Goal: Transaction & Acquisition: Purchase product/service

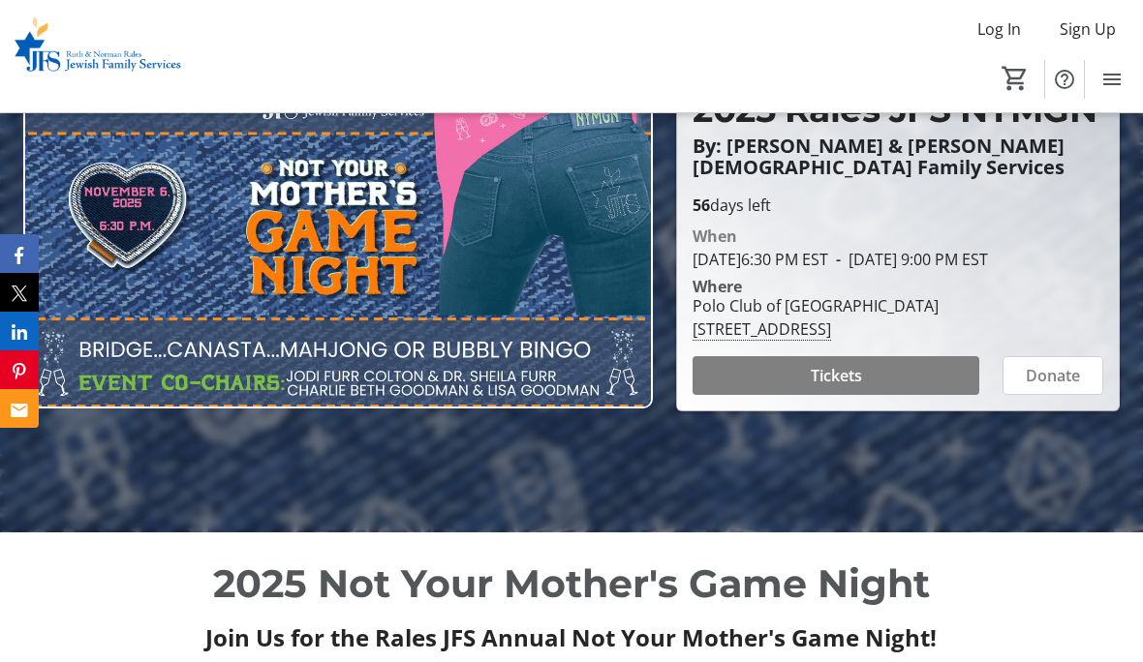
click at [842, 399] on span at bounding box center [835, 376] width 287 height 46
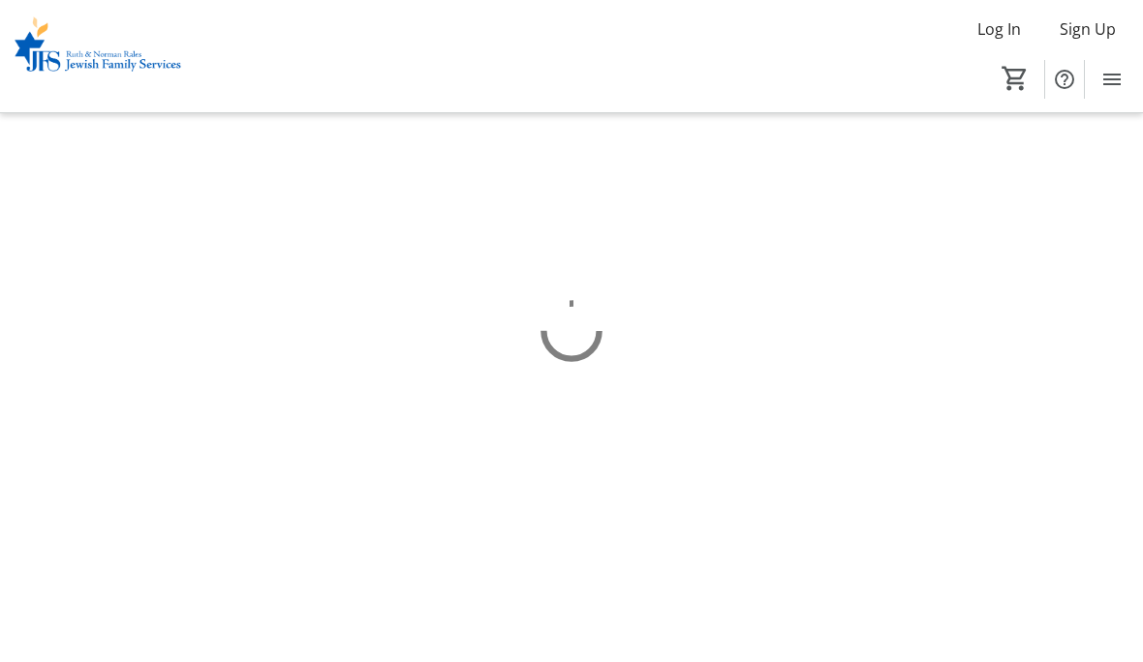
scroll to position [84, 0]
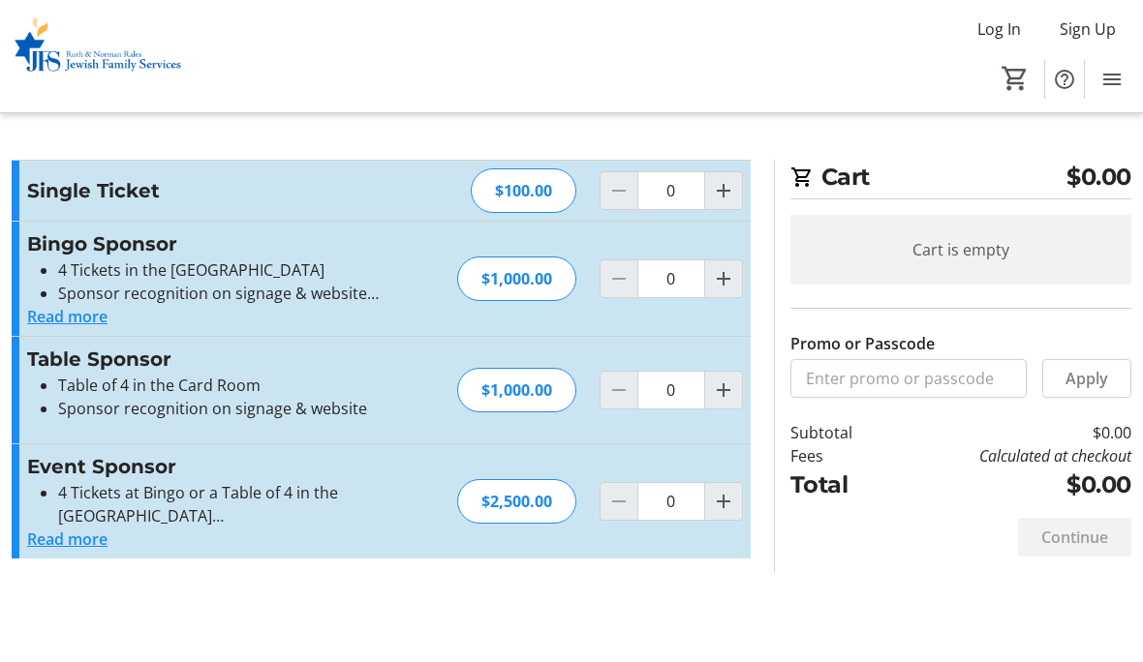
click at [723, 208] on span "Increment by one" at bounding box center [723, 190] width 37 height 37
click at [729, 194] on mat-icon "Increment by one" at bounding box center [723, 190] width 23 height 23
click at [730, 191] on mat-icon "Increment by one" at bounding box center [723, 190] width 23 height 23
type input "3"
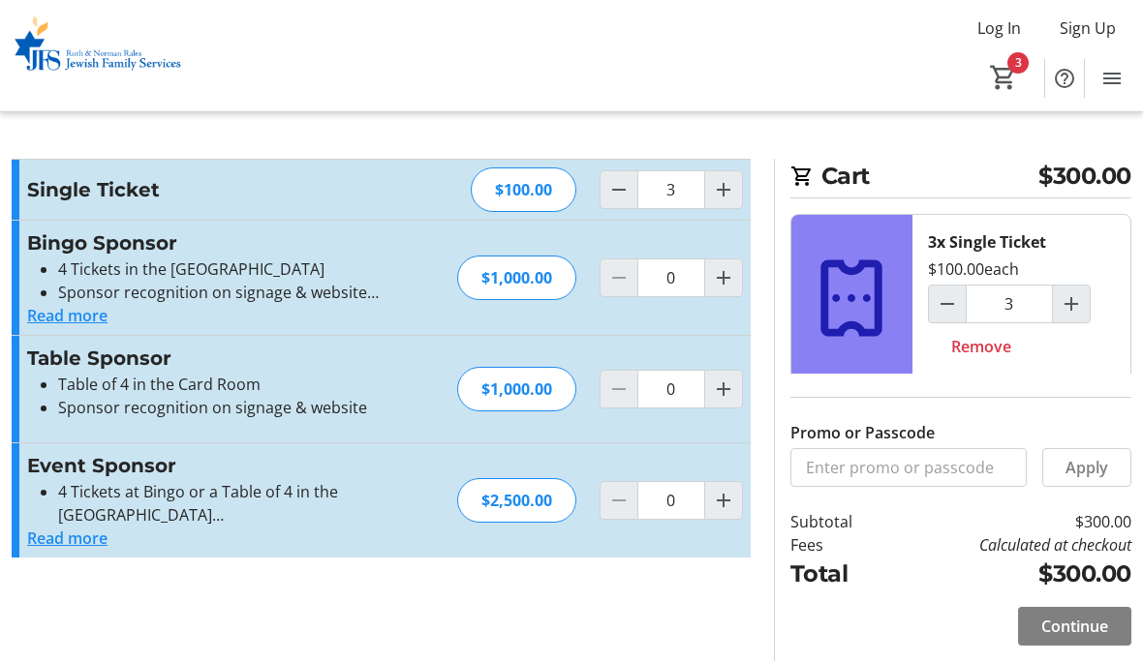
scroll to position [84, 0]
click at [1074, 616] on span "Continue" at bounding box center [1074, 627] width 67 height 23
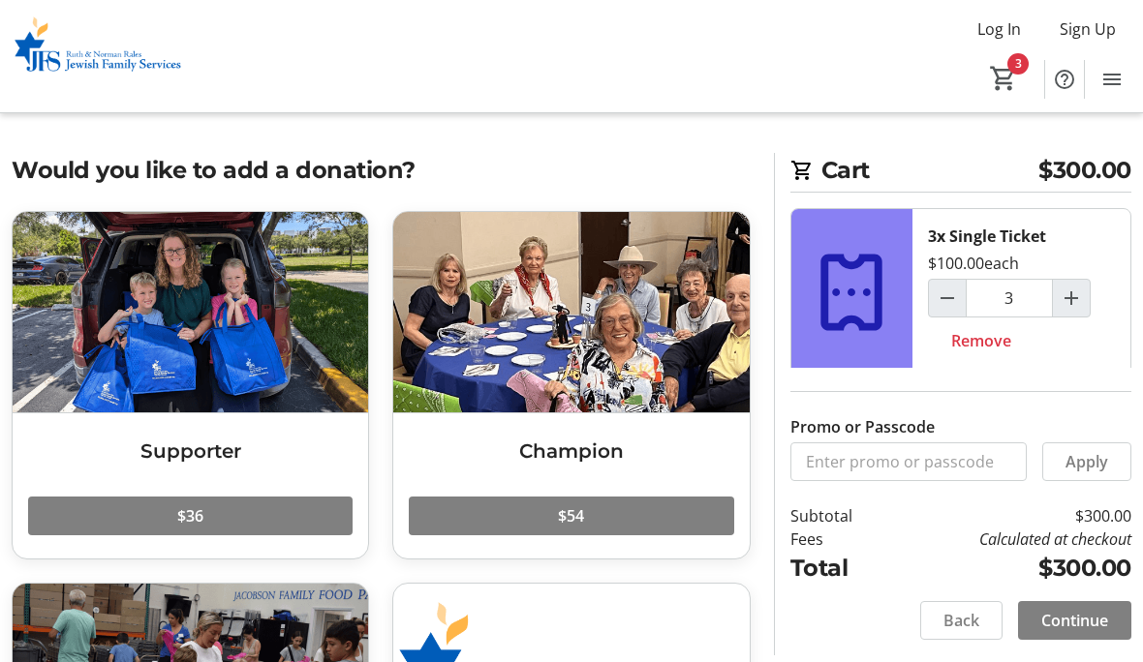
scroll to position [37, 0]
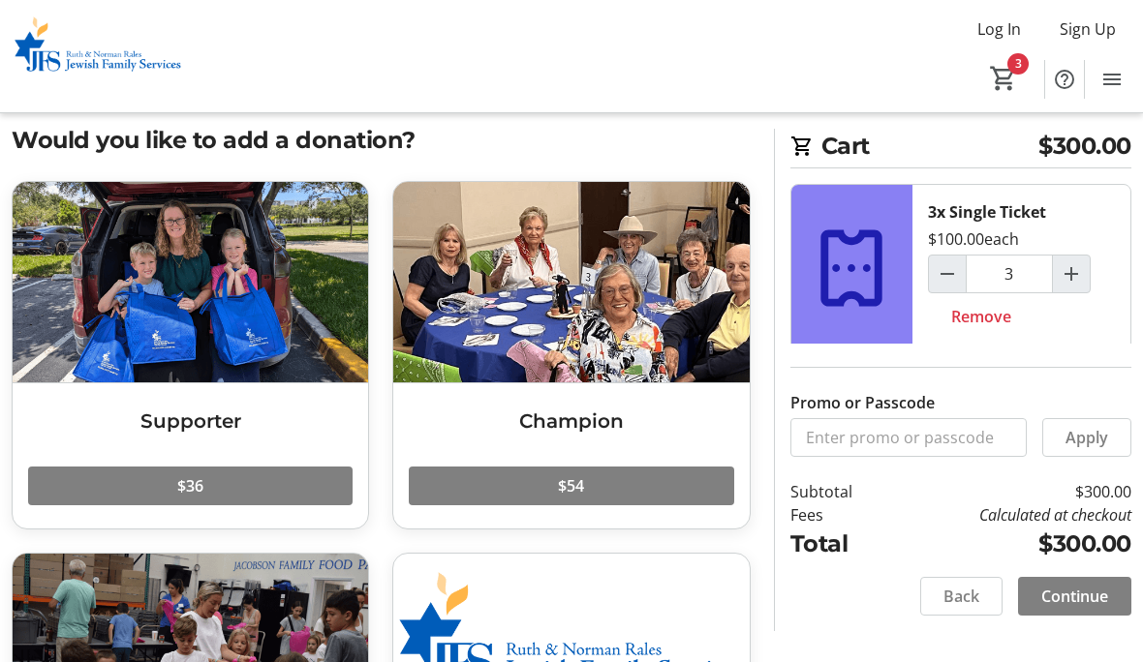
click at [261, 495] on span at bounding box center [190, 486] width 324 height 46
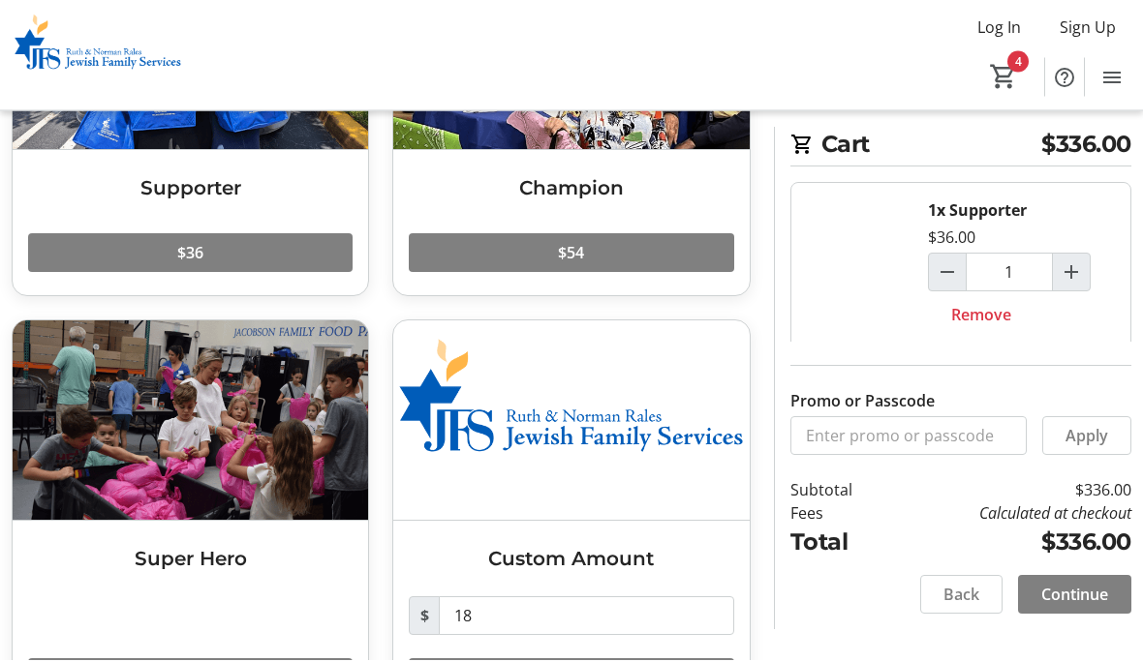
scroll to position [267, 0]
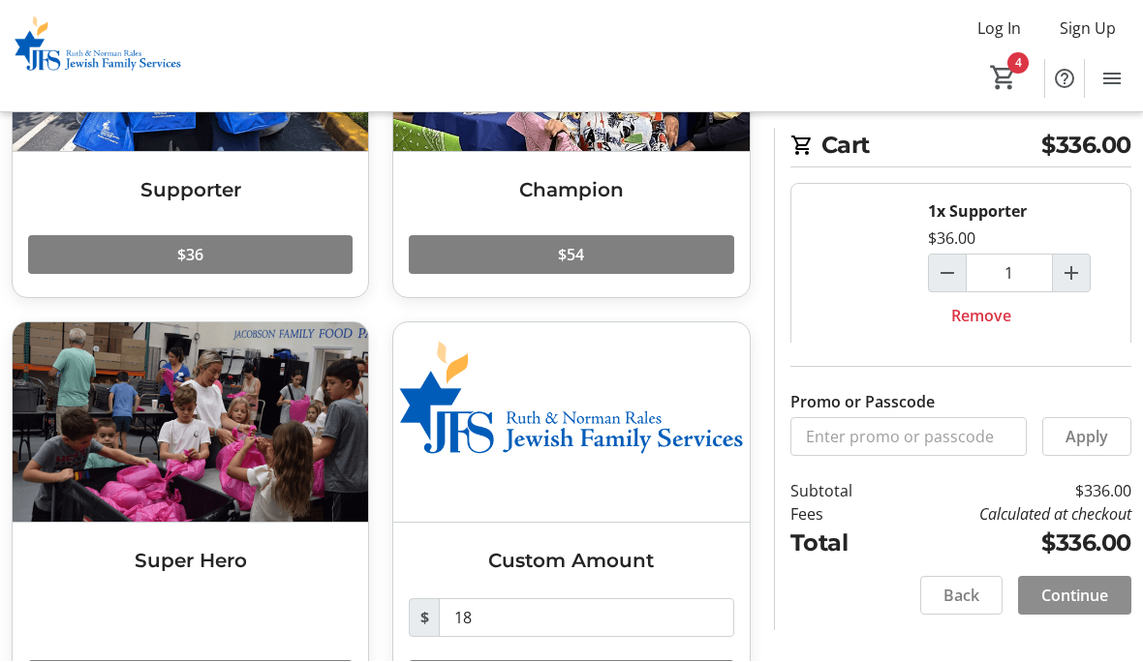
click at [1063, 608] on span "Continue" at bounding box center [1074, 596] width 67 height 23
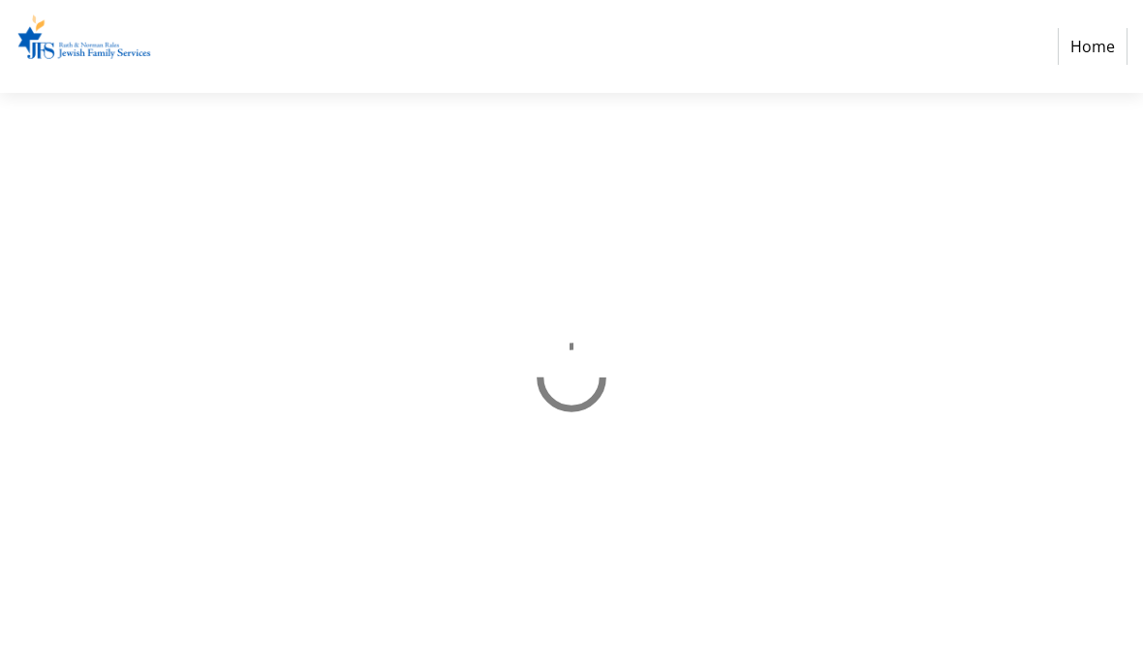
select select "US"
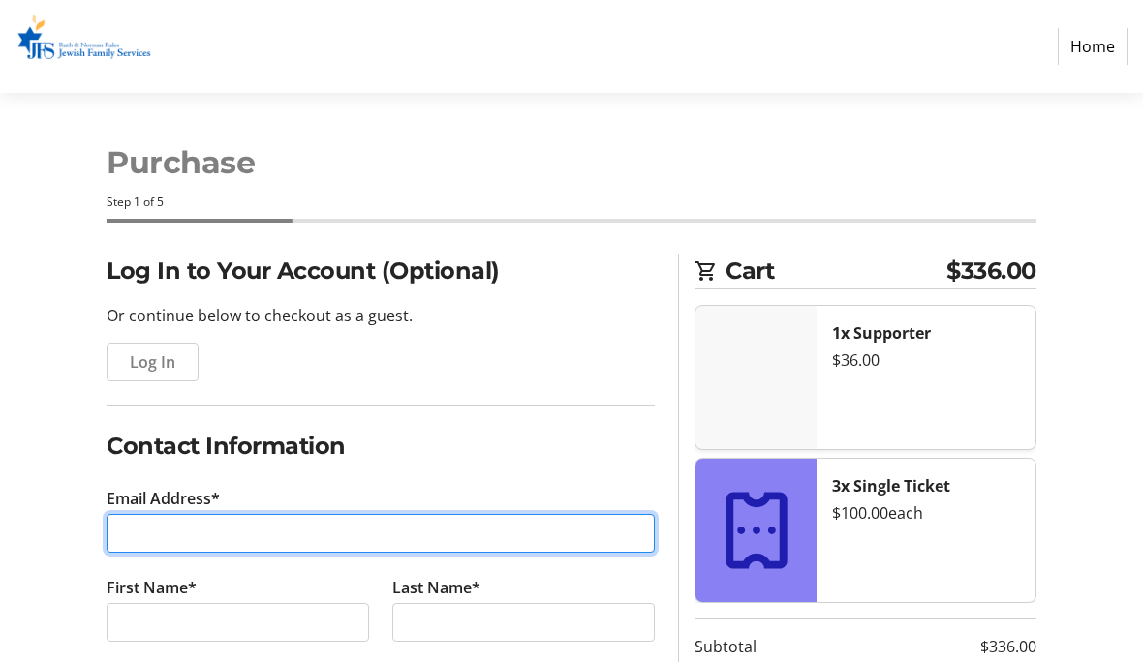
click at [285, 530] on input "Email Address*" at bounding box center [381, 533] width 548 height 39
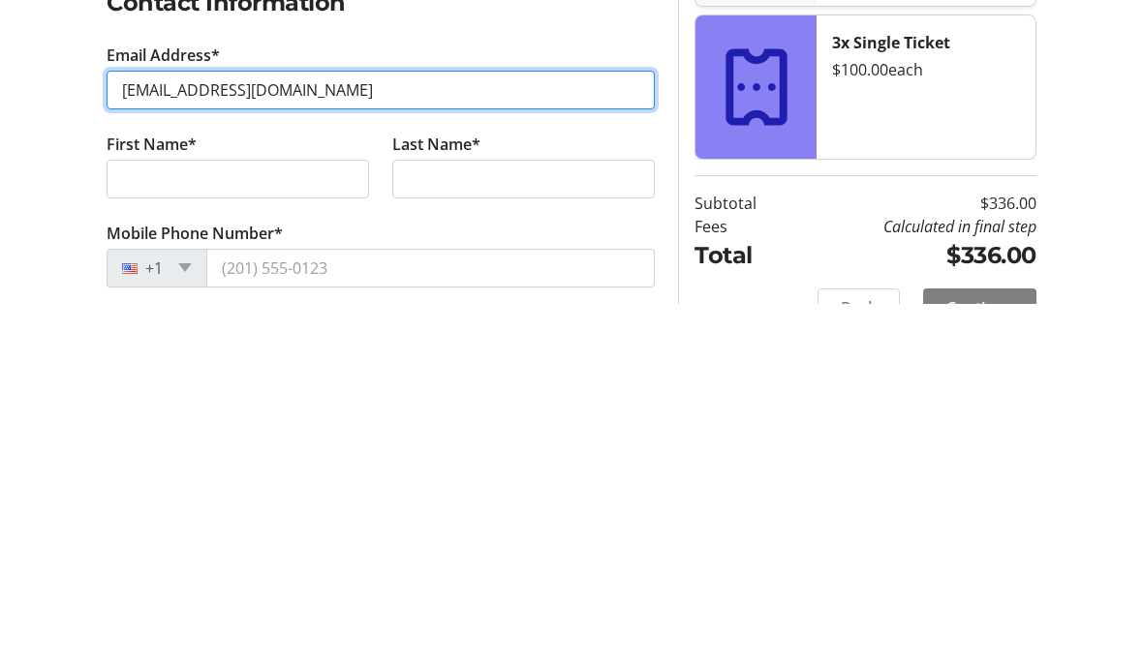
type input "[EMAIL_ADDRESS][DOMAIN_NAME]"
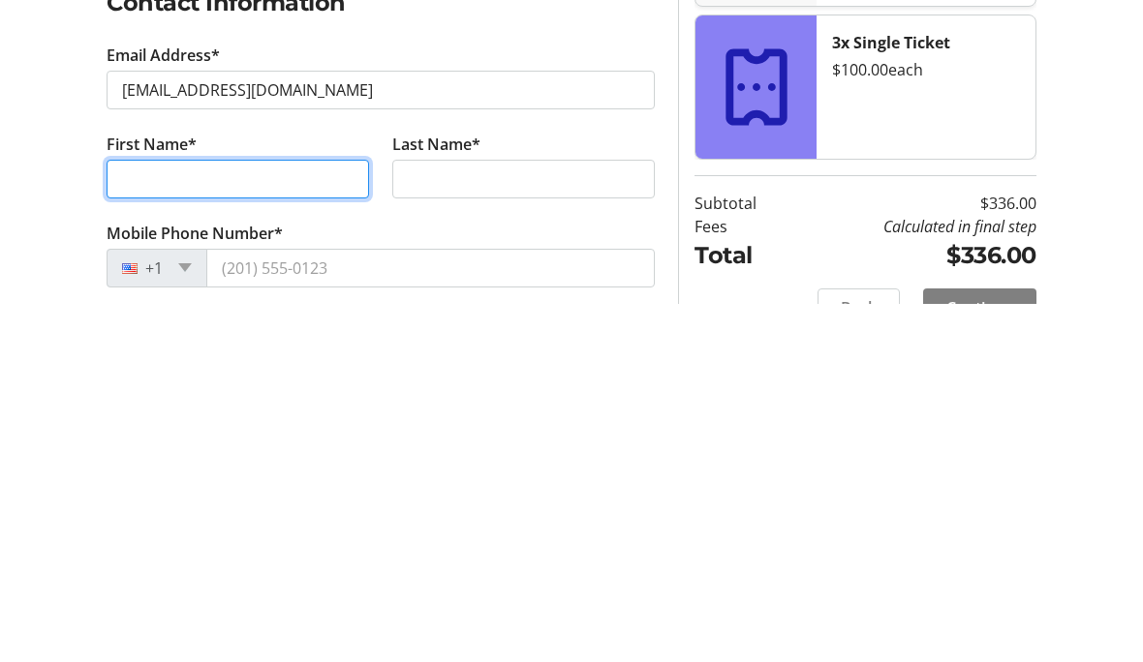
click at [215, 519] on input "First Name*" at bounding box center [238, 538] width 262 height 39
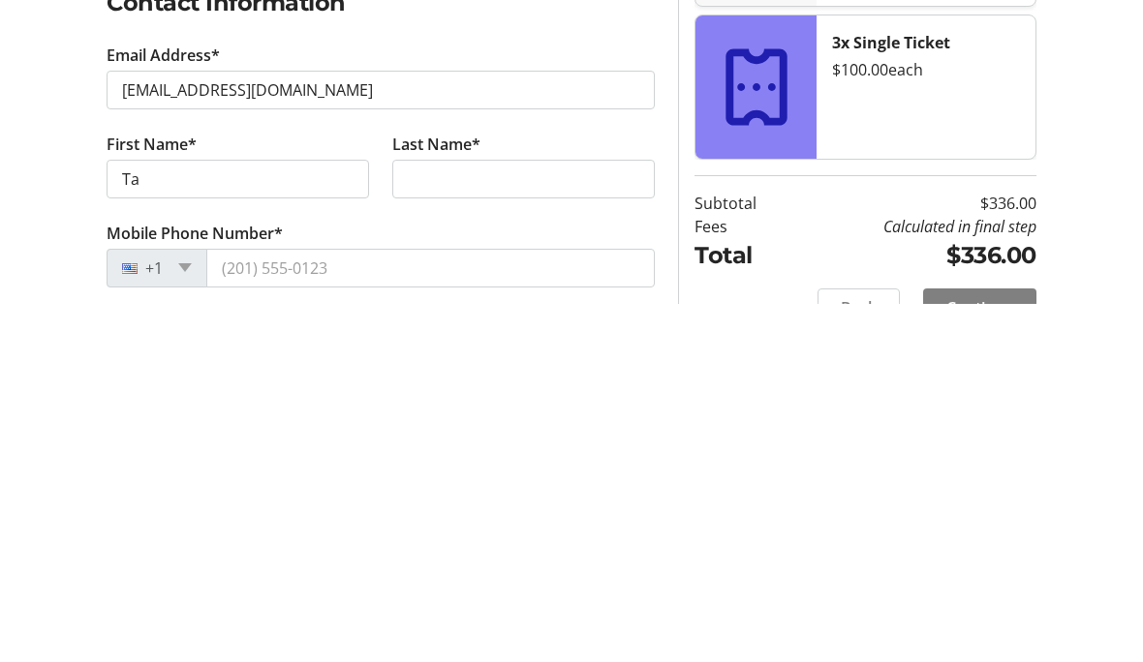
type input "[PERSON_NAME]"
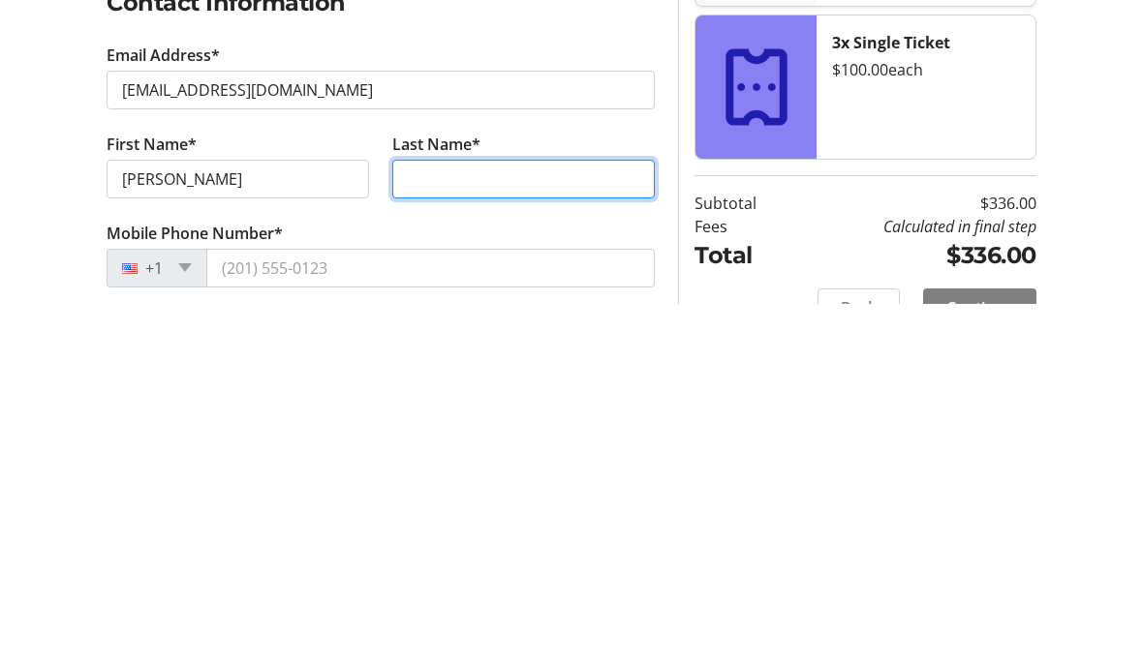
type input "[PERSON_NAME]"
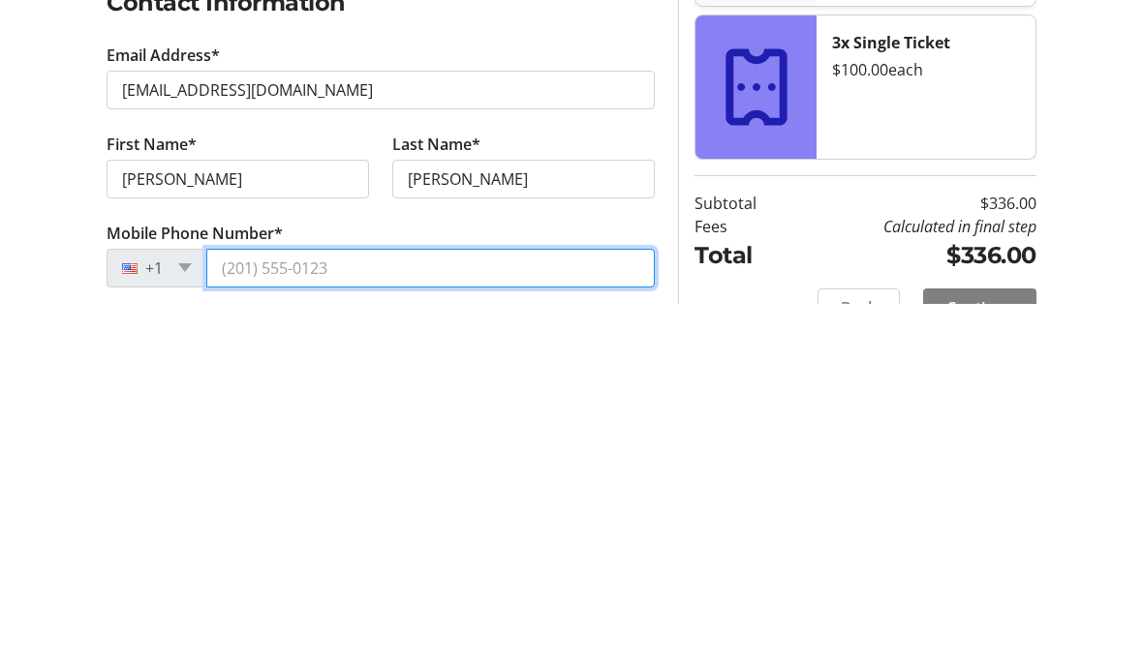
type input "[PHONE_NUMBER]"
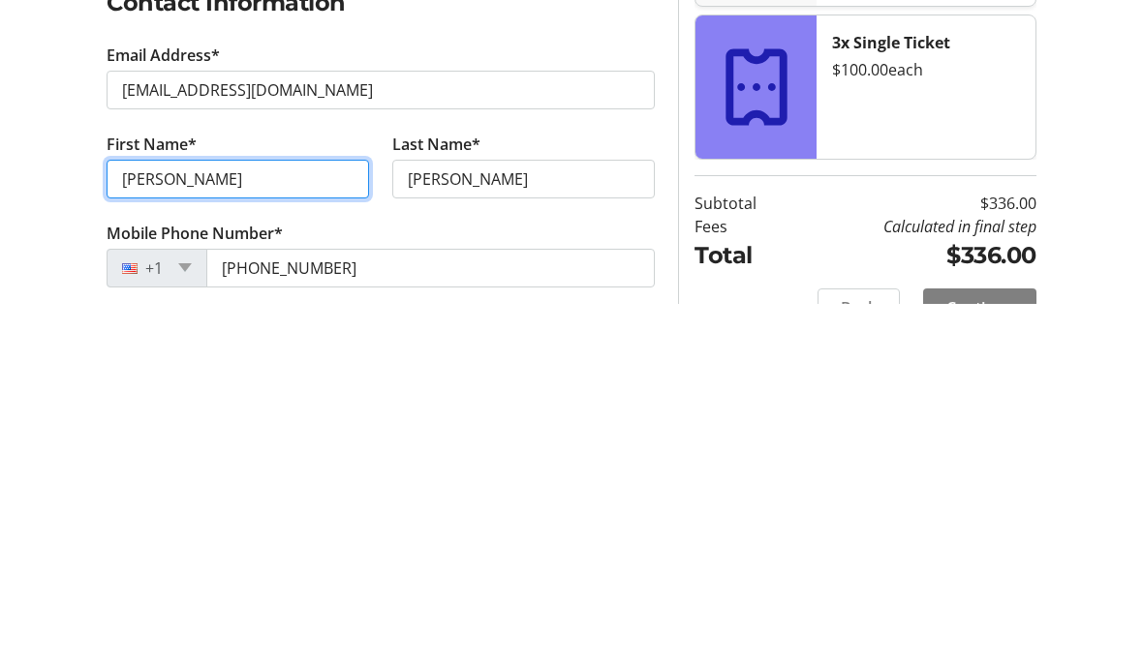
scroll to position [444, 0]
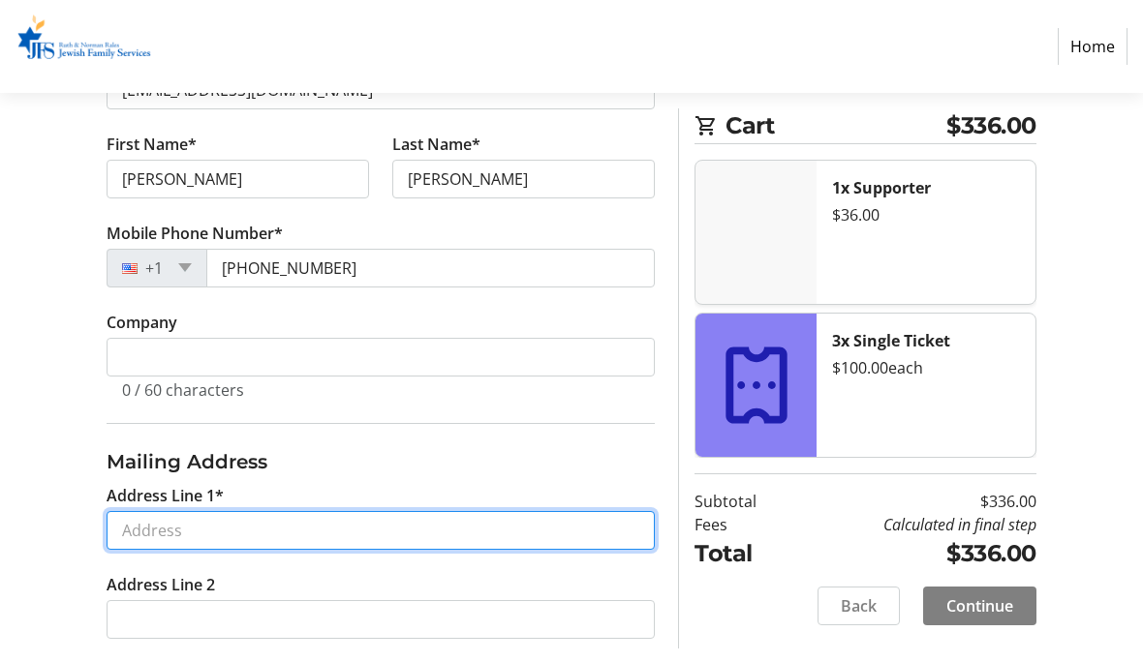
type input "[STREET_ADDRESS]"
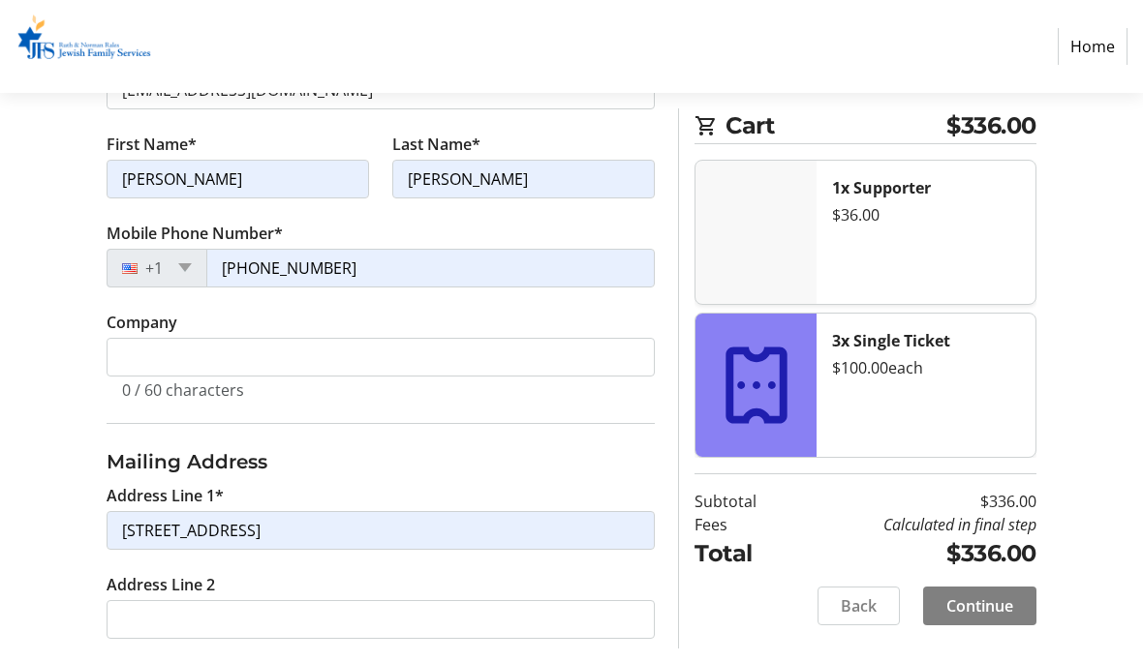
type input "[GEOGRAPHIC_DATA]"
select select "NY"
type input "11963"
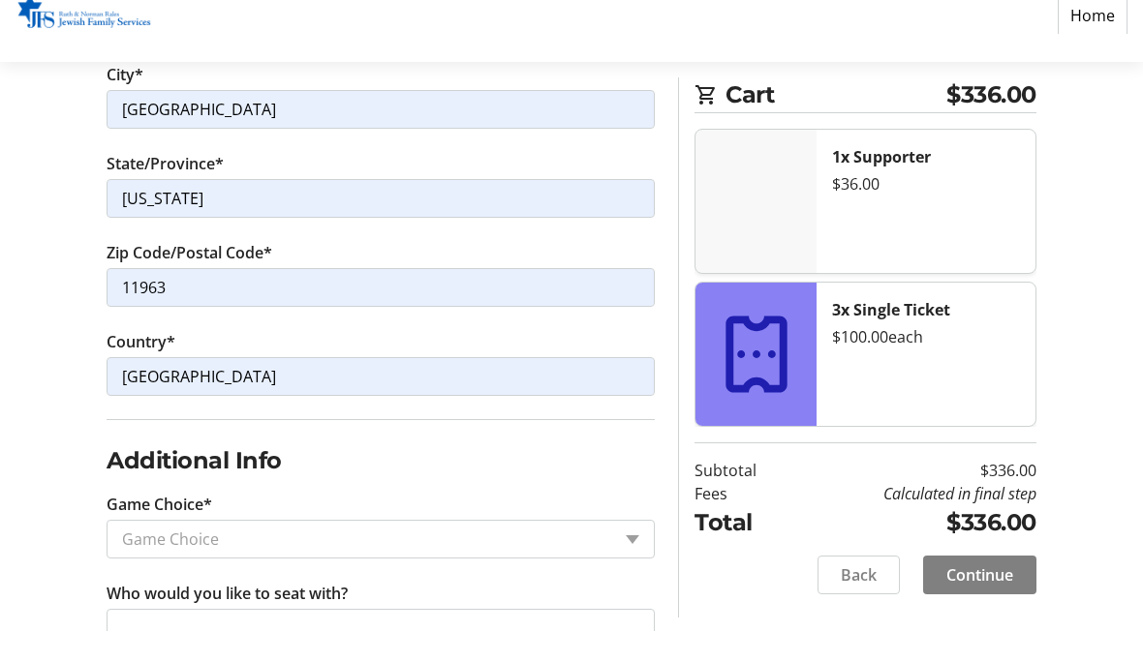
scroll to position [1011, 0]
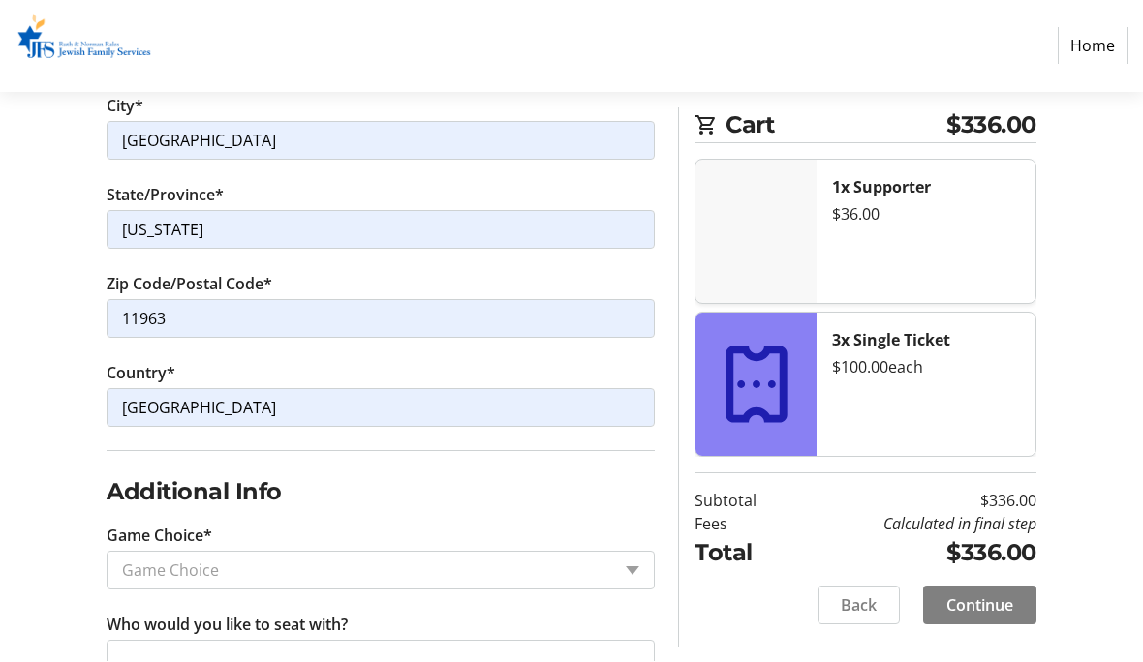
click at [590, 566] on input "Game Choice*" at bounding box center [366, 571] width 488 height 23
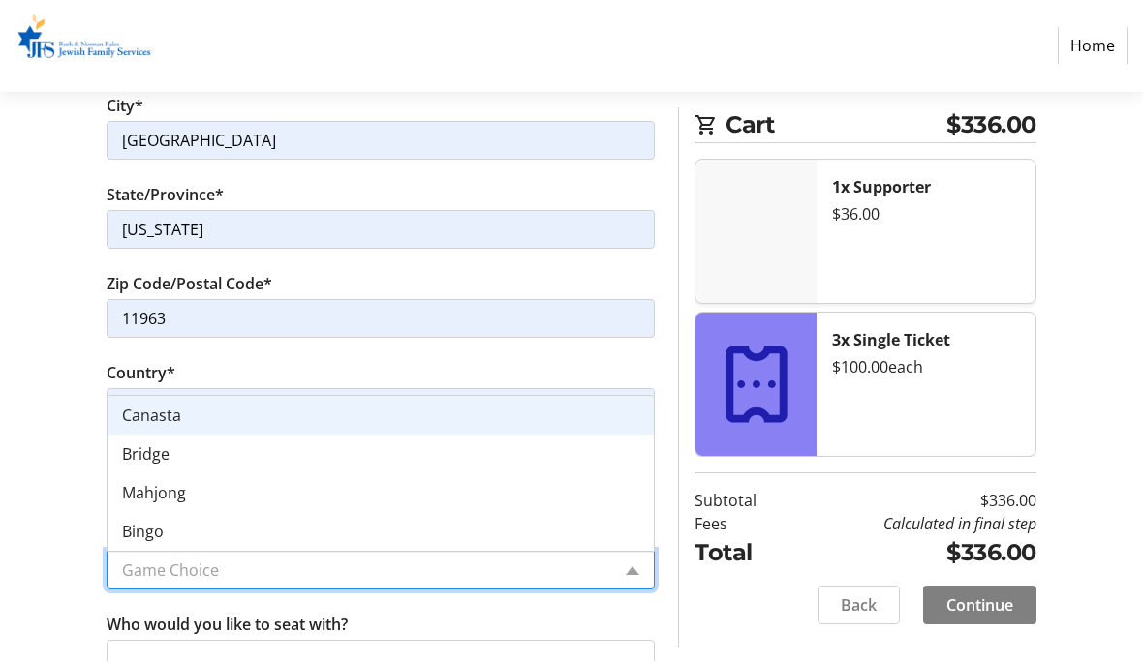
scroll to position [1058, 0]
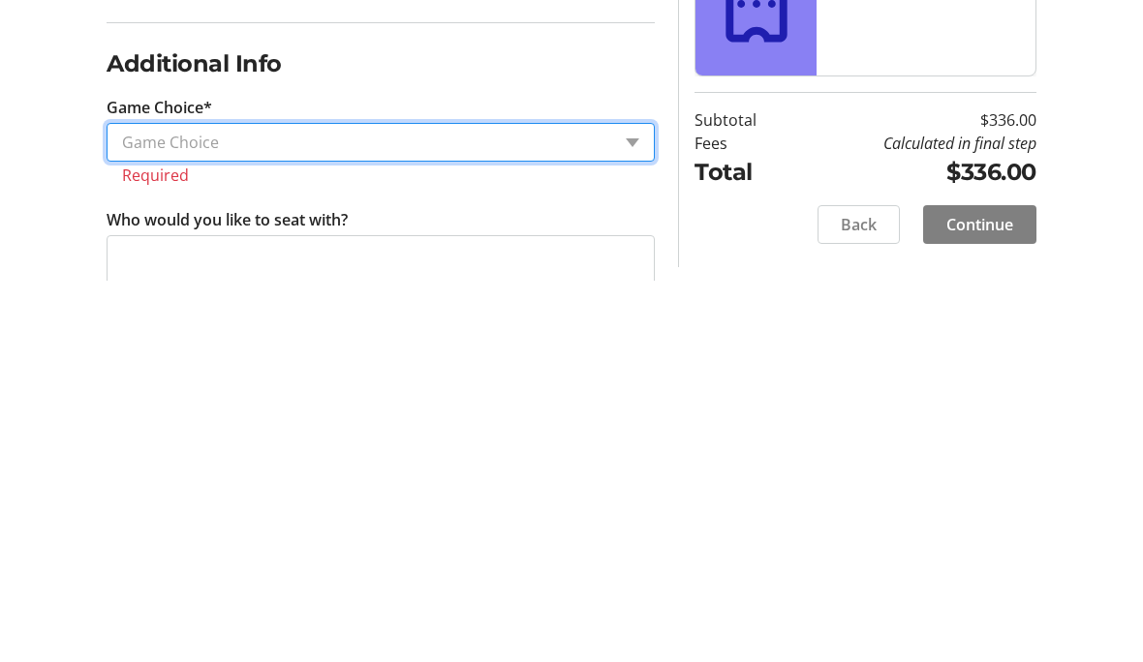
click at [653, 506] on div "Game Choice" at bounding box center [381, 525] width 548 height 39
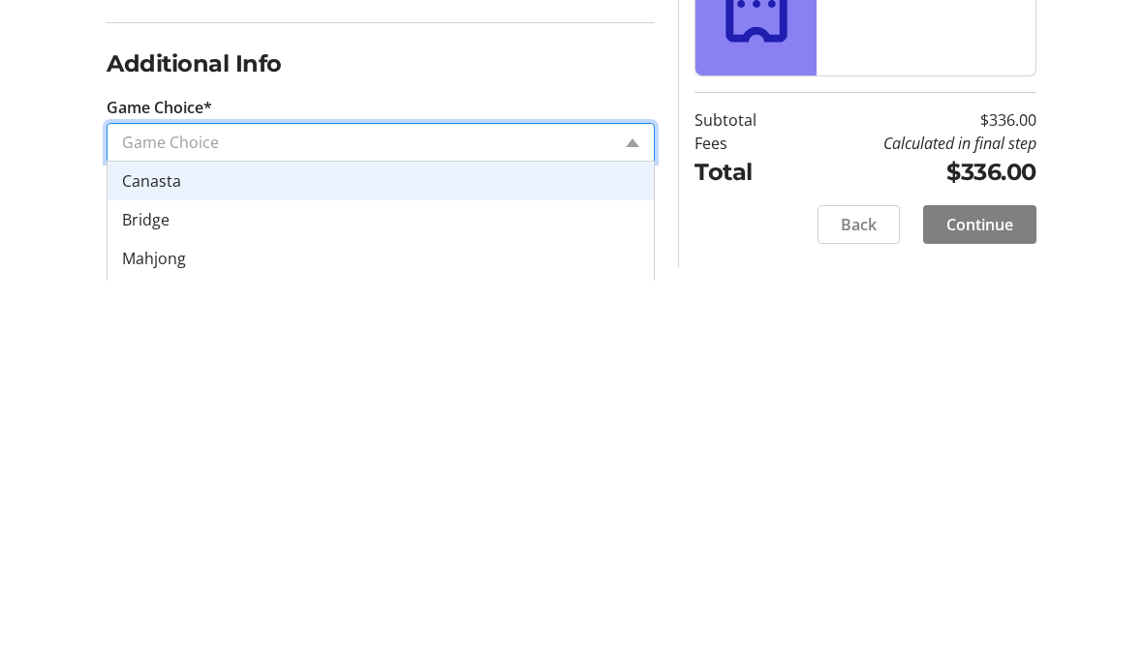
click at [621, 506] on div "Game Choice" at bounding box center [381, 525] width 548 height 39
click at [172, 553] on span "Canasta" at bounding box center [151, 563] width 59 height 21
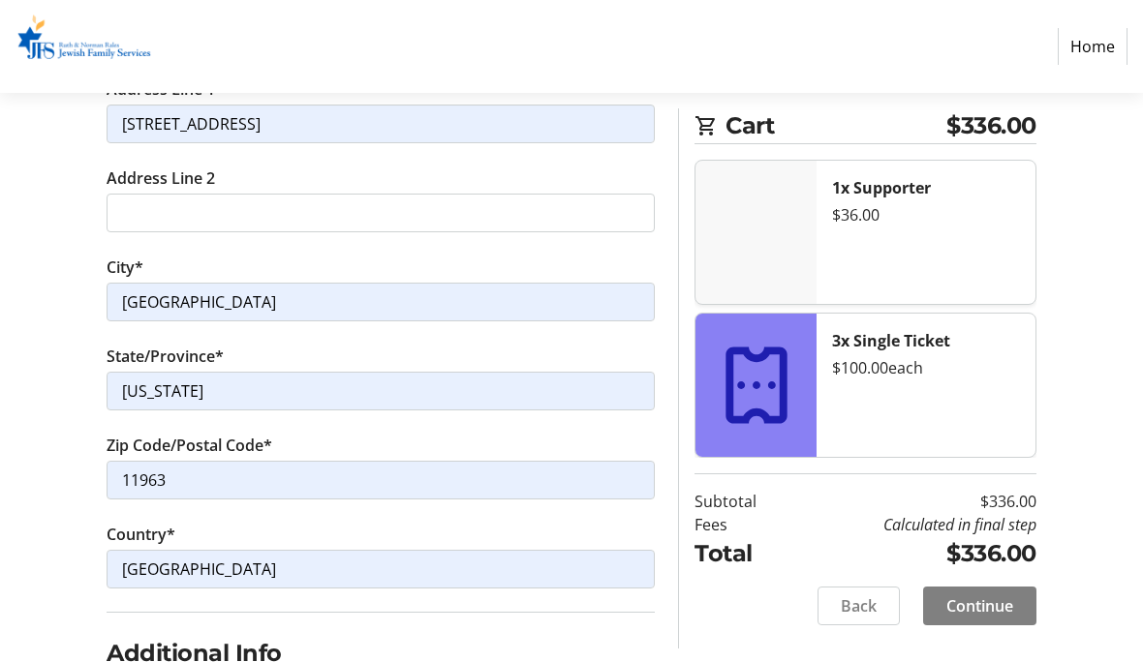
scroll to position [849, 0]
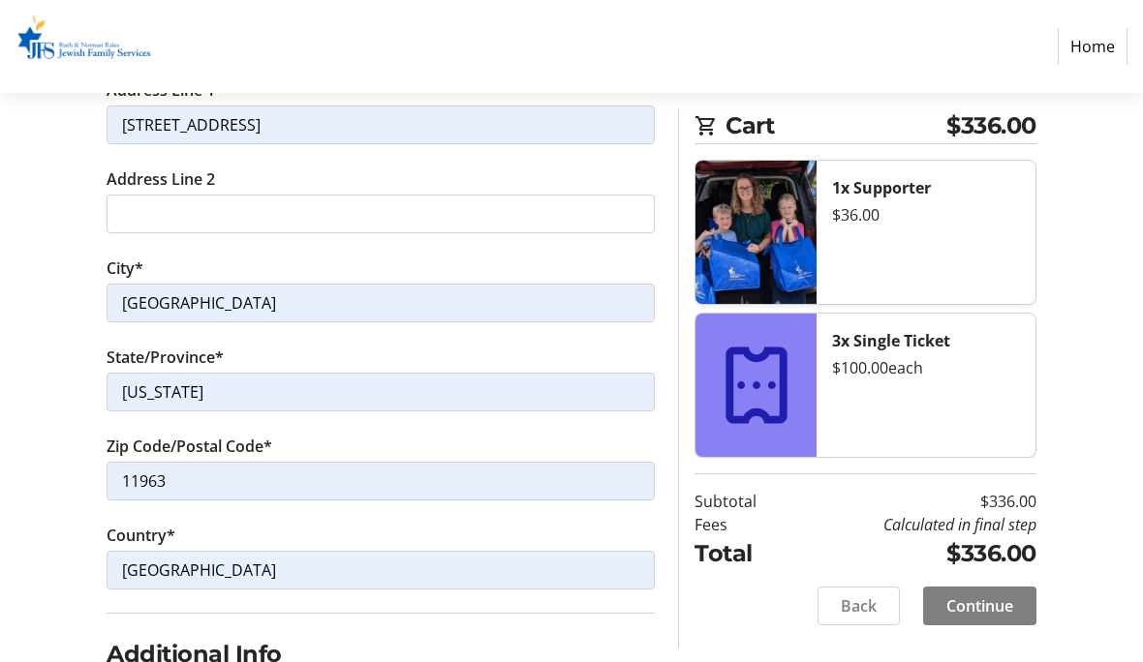
click at [32, 159] on div "Log In to Your Account (Optional) Or continue below to checkout as a guest. Log…" at bounding box center [571, 158] width 1143 height 1508
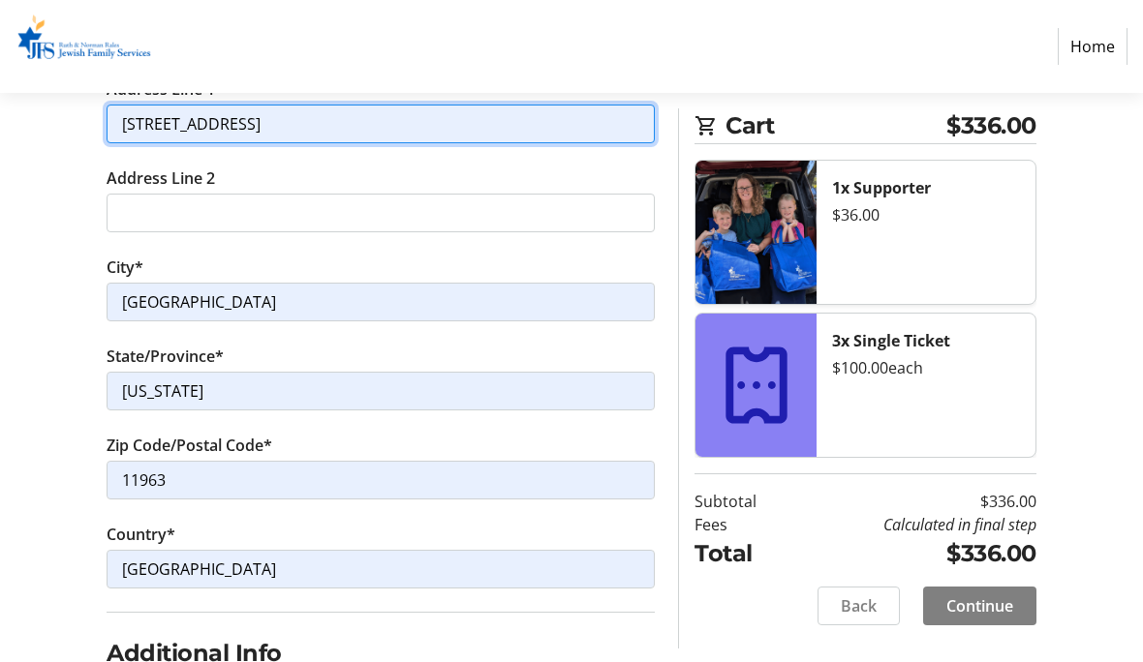
click at [355, 136] on input "[STREET_ADDRESS]" at bounding box center [381, 124] width 548 height 39
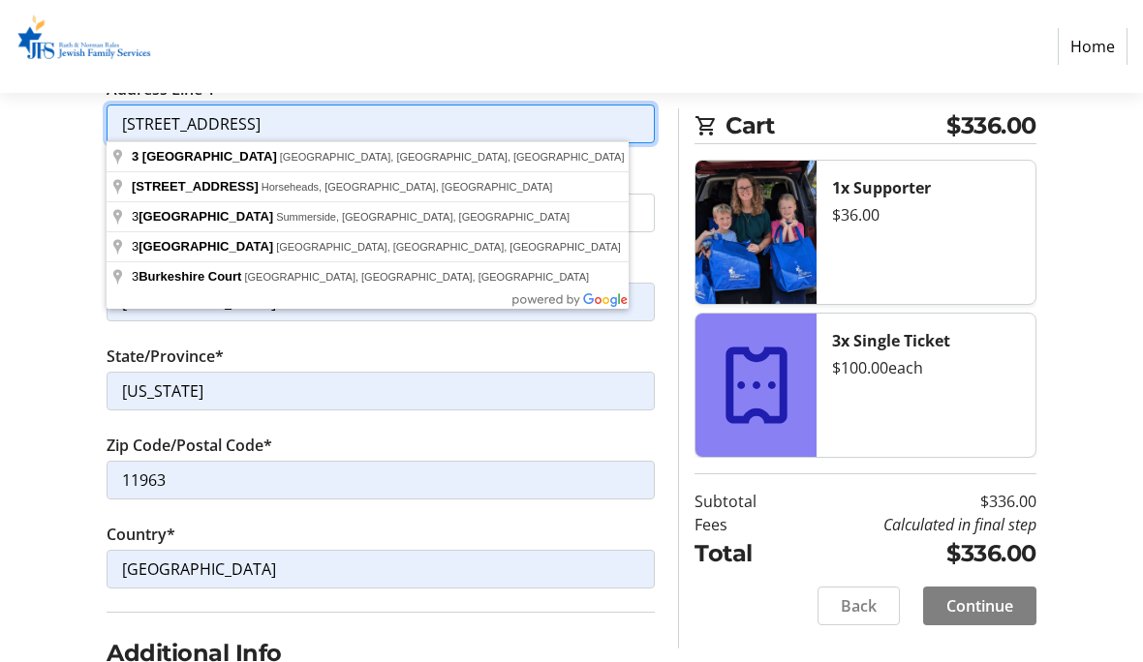
scroll to position [849, 0]
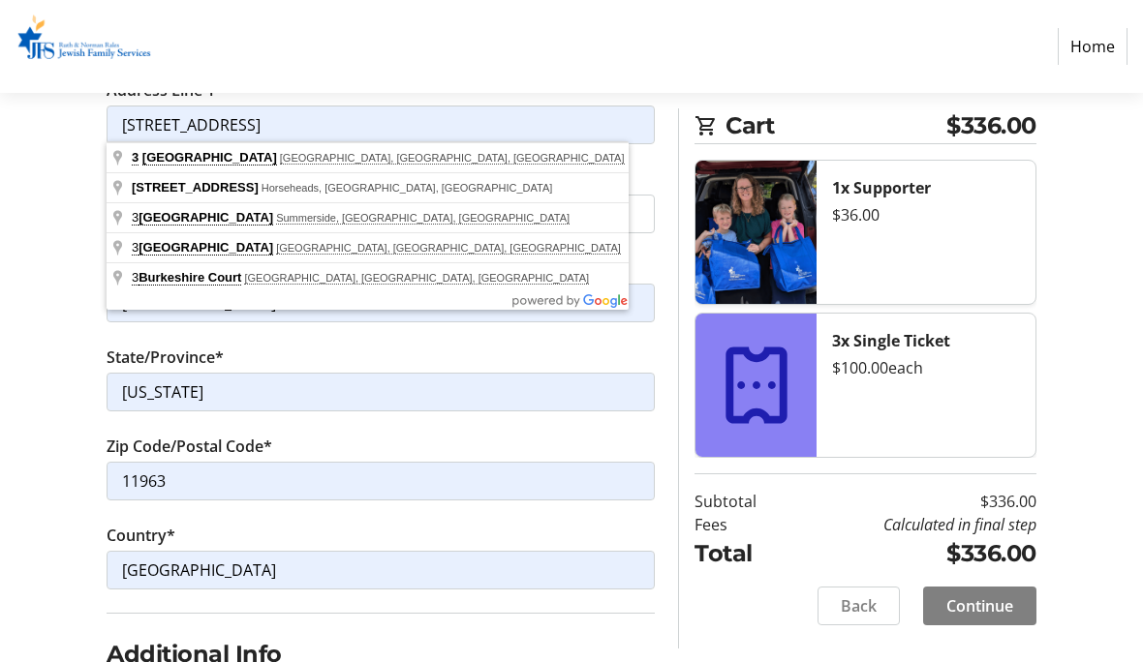
click at [40, 137] on div "Log In to Your Account (Optional) Or continue below to checkout as a guest. Log…" at bounding box center [571, 158] width 1143 height 1508
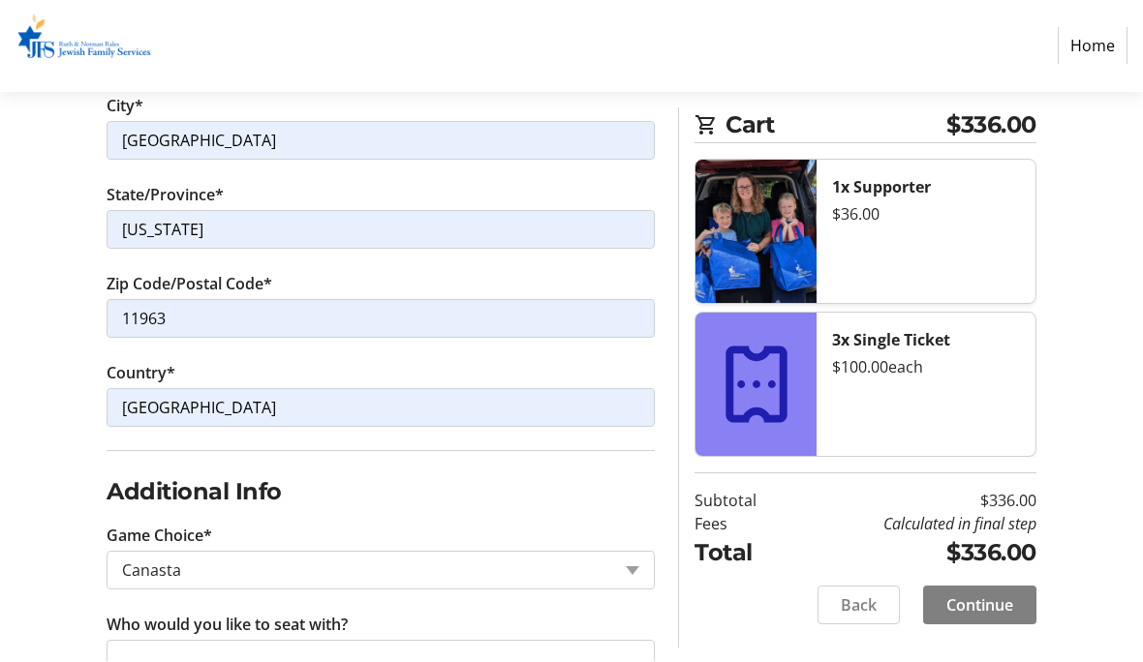
scroll to position [1095, 0]
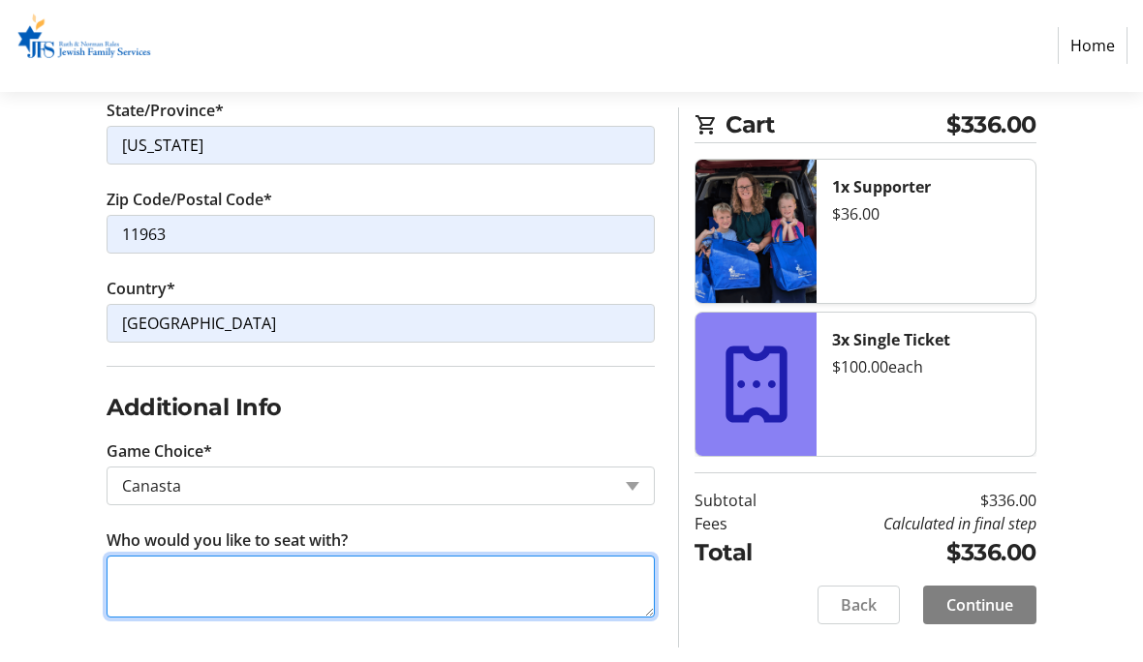
click at [325, 603] on textarea "Who would you like to seat with?" at bounding box center [381, 588] width 548 height 62
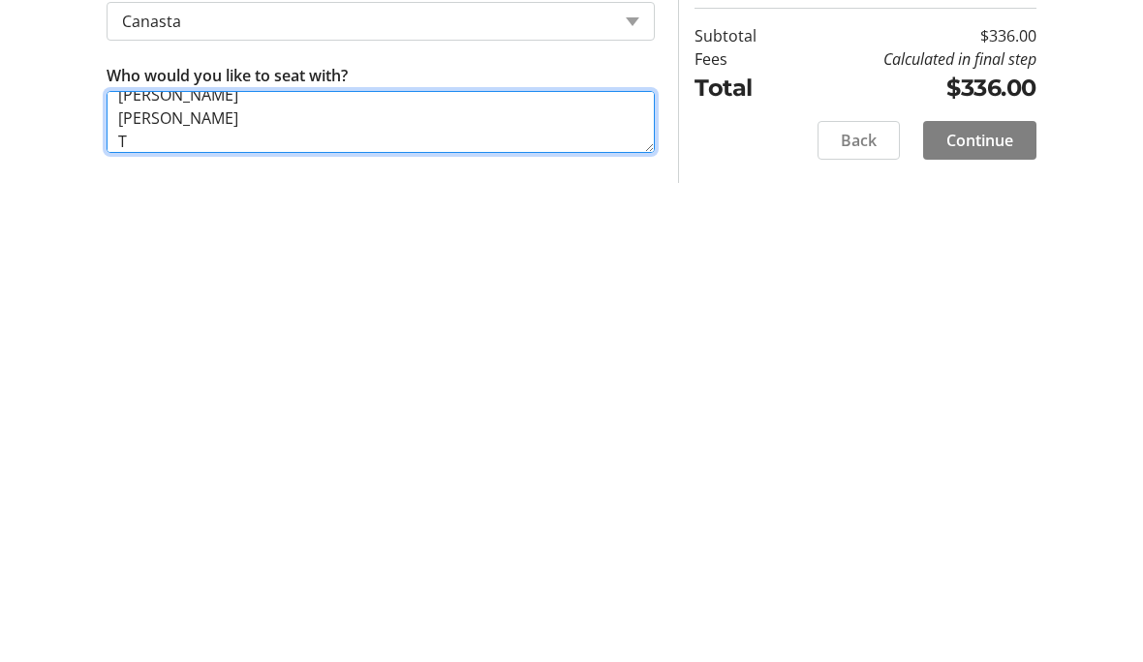
scroll to position [39, 0]
type textarea "[PERSON_NAME] [PERSON_NAME] [PERSON_NAME] [PERSON_NAME]"
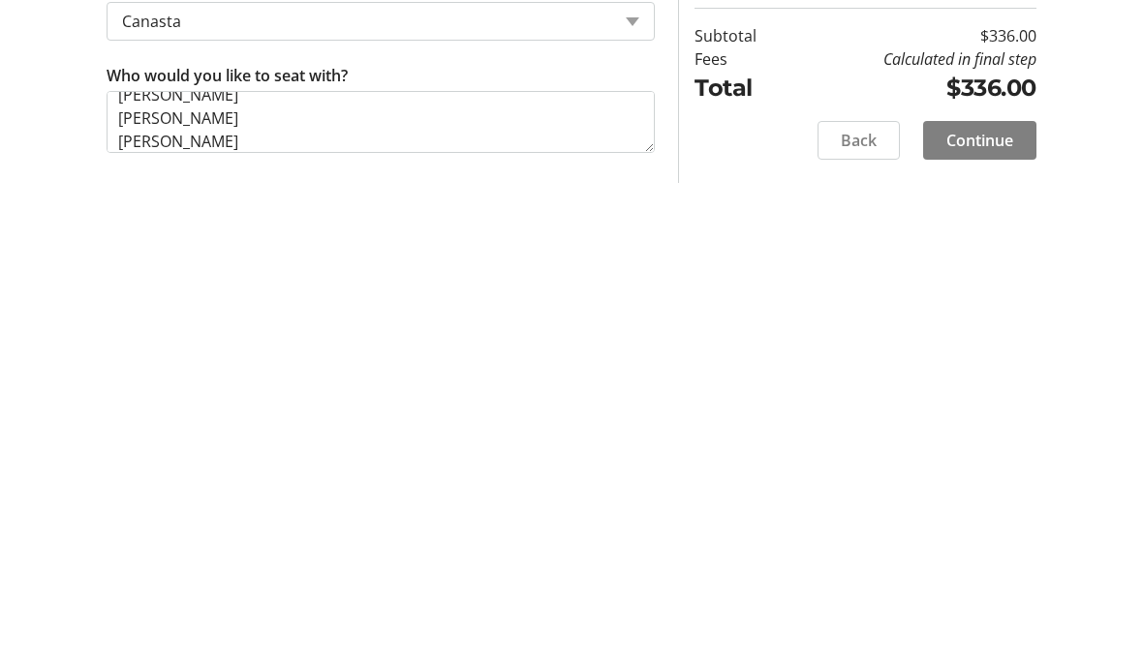
click at [993, 583] on span at bounding box center [979, 606] width 113 height 46
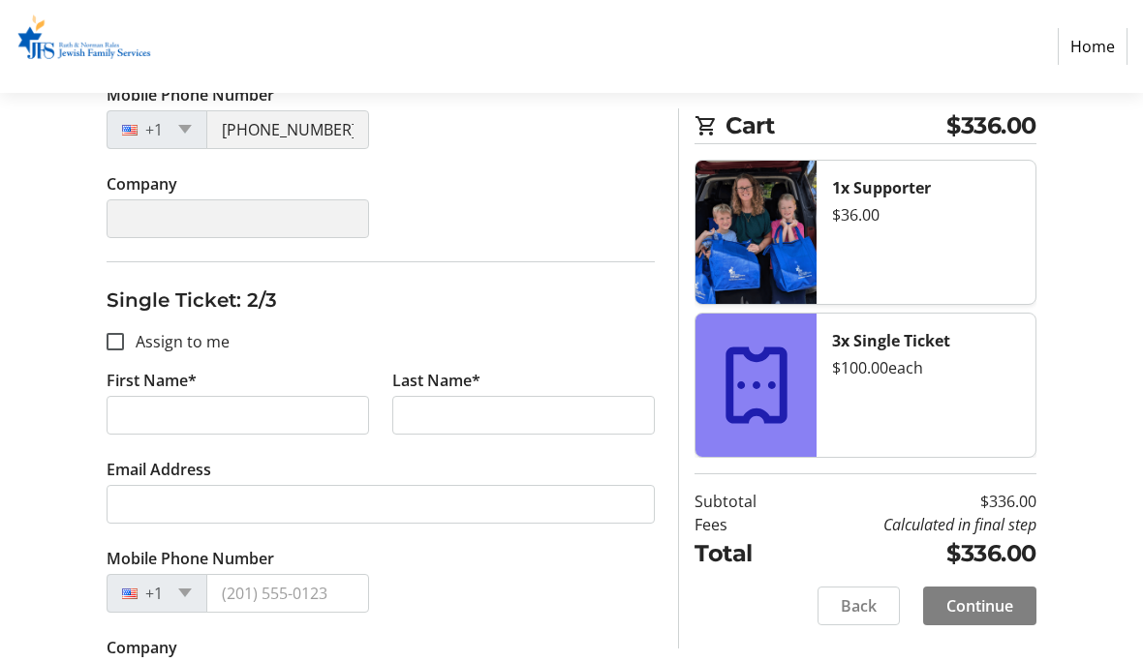
scroll to position [645, 0]
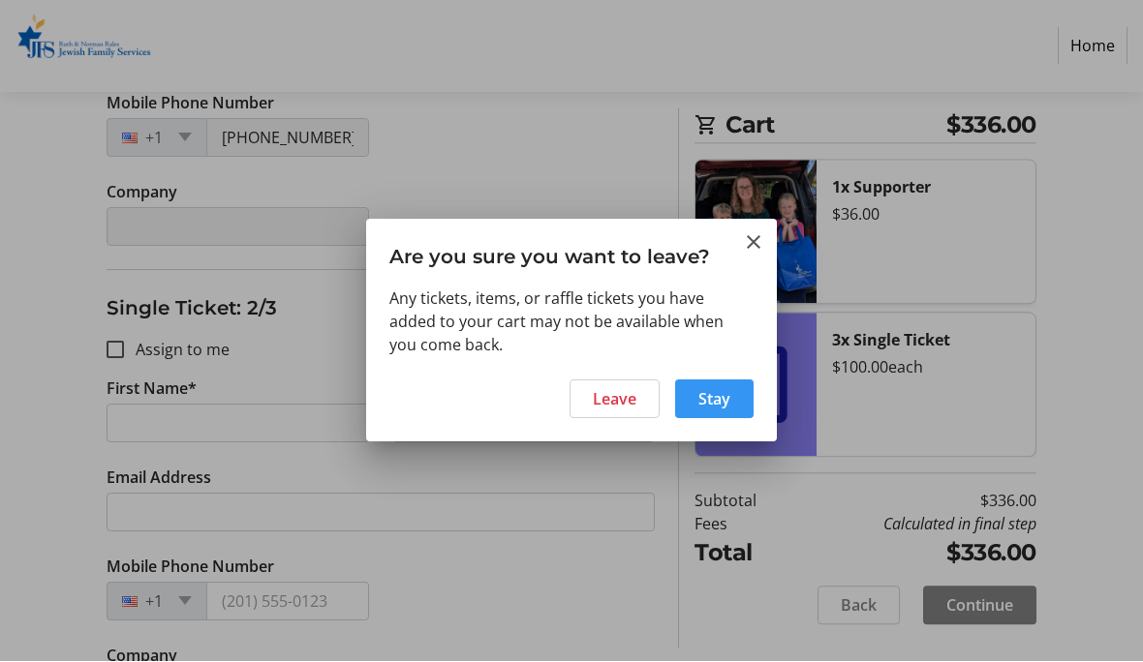
click at [723, 396] on span "Stay" at bounding box center [714, 399] width 32 height 23
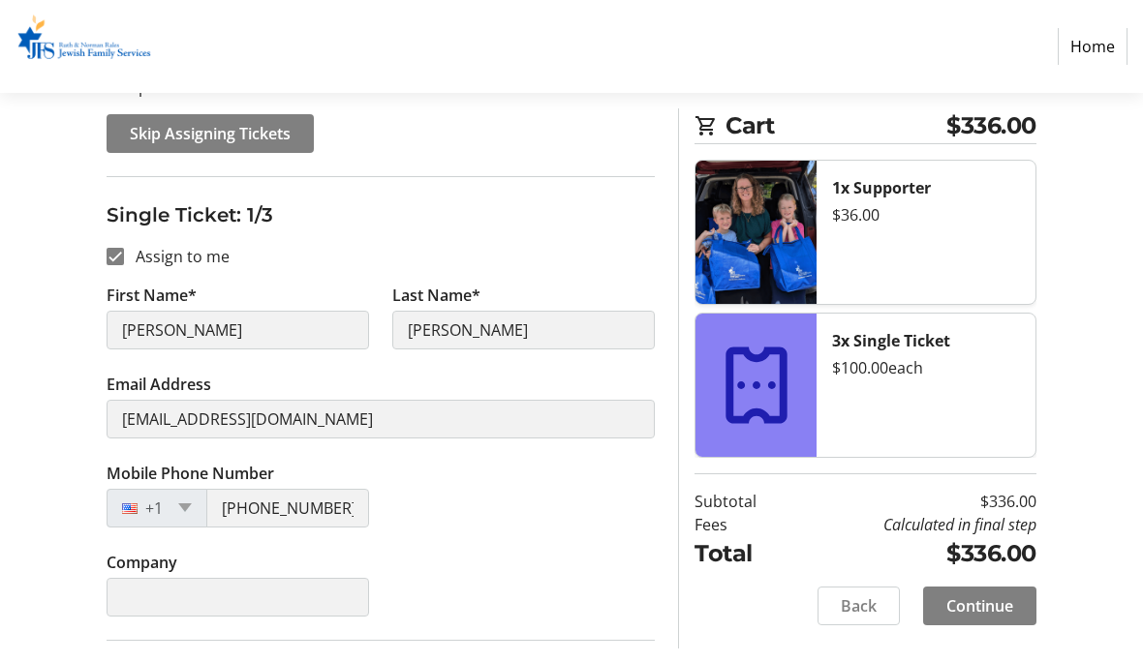
scroll to position [285, 0]
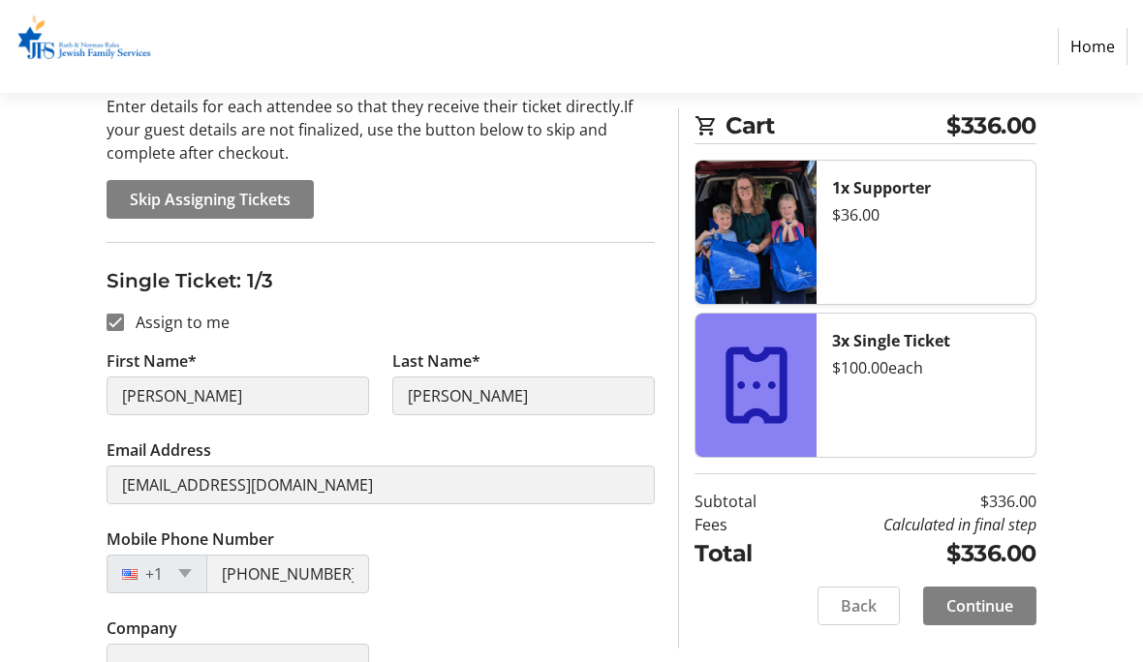
click at [221, 201] on span "Skip Assigning Tickets" at bounding box center [210, 200] width 161 height 23
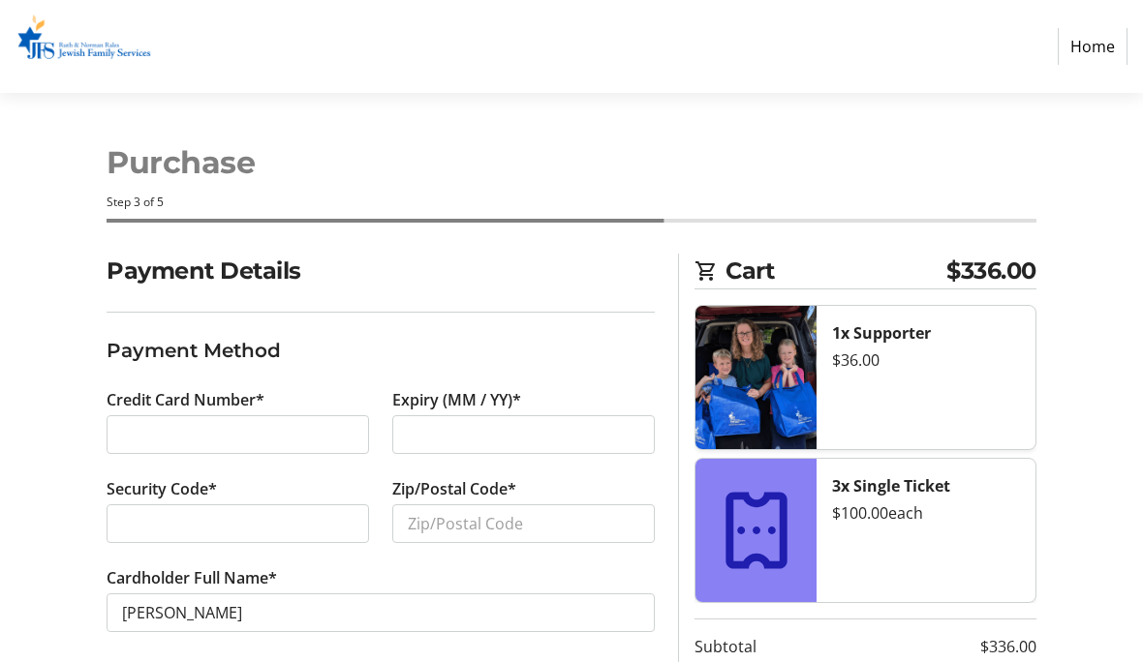
click at [248, 419] on div at bounding box center [238, 434] width 262 height 39
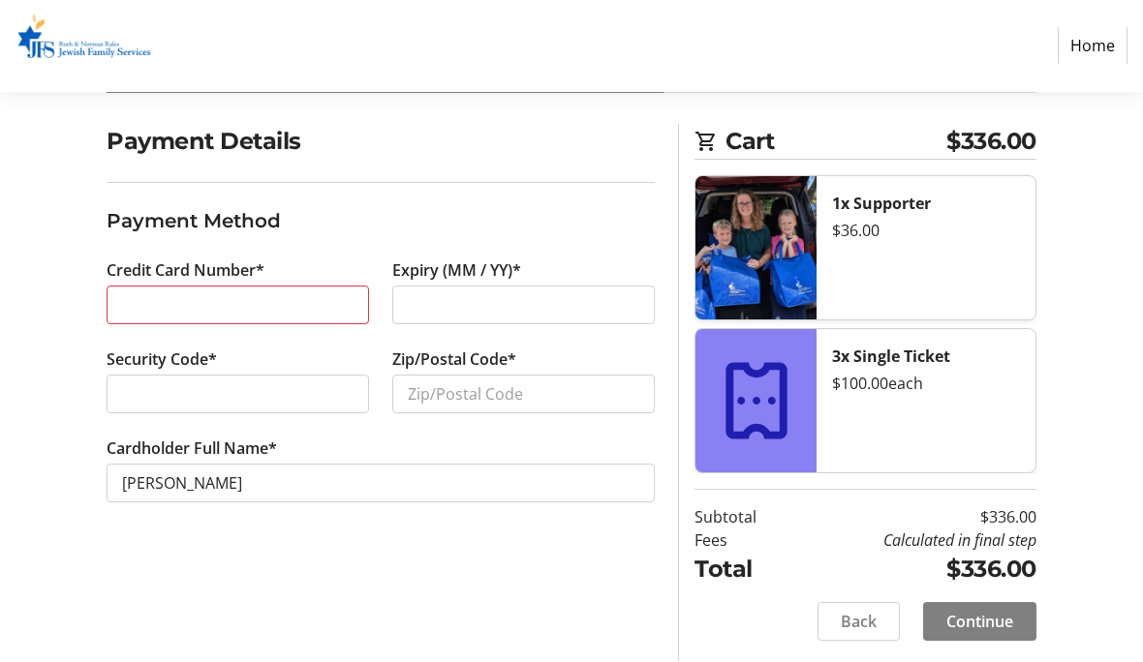
click at [271, 319] on div at bounding box center [238, 306] width 262 height 39
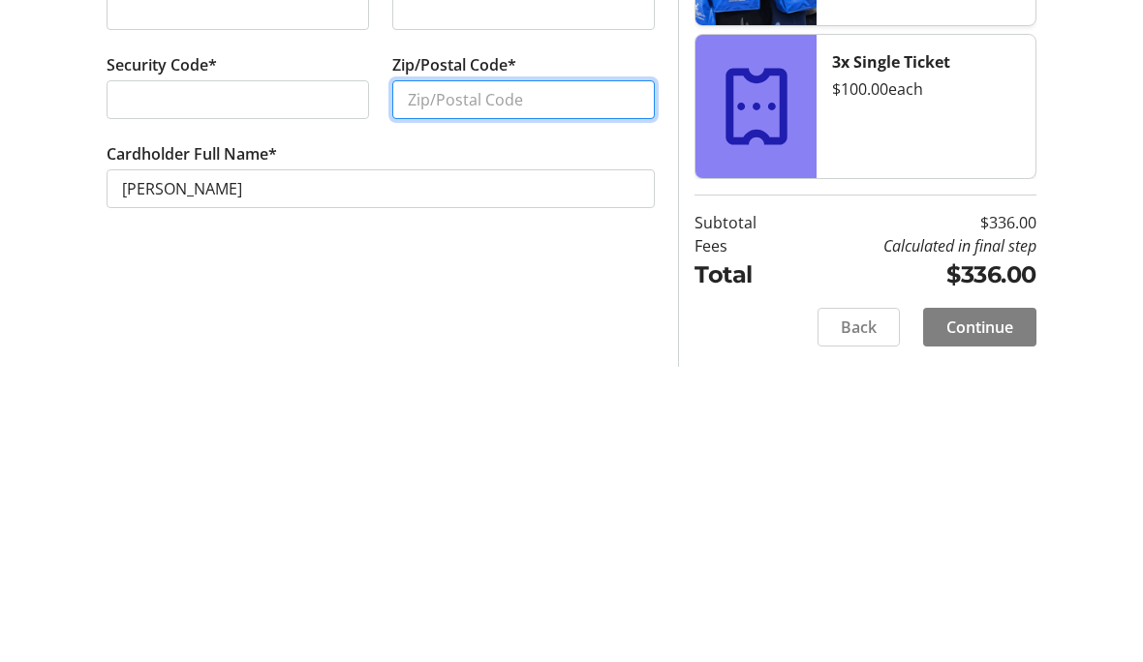
click at [510, 376] on input "Zip/Postal Code*" at bounding box center [523, 395] width 262 height 39
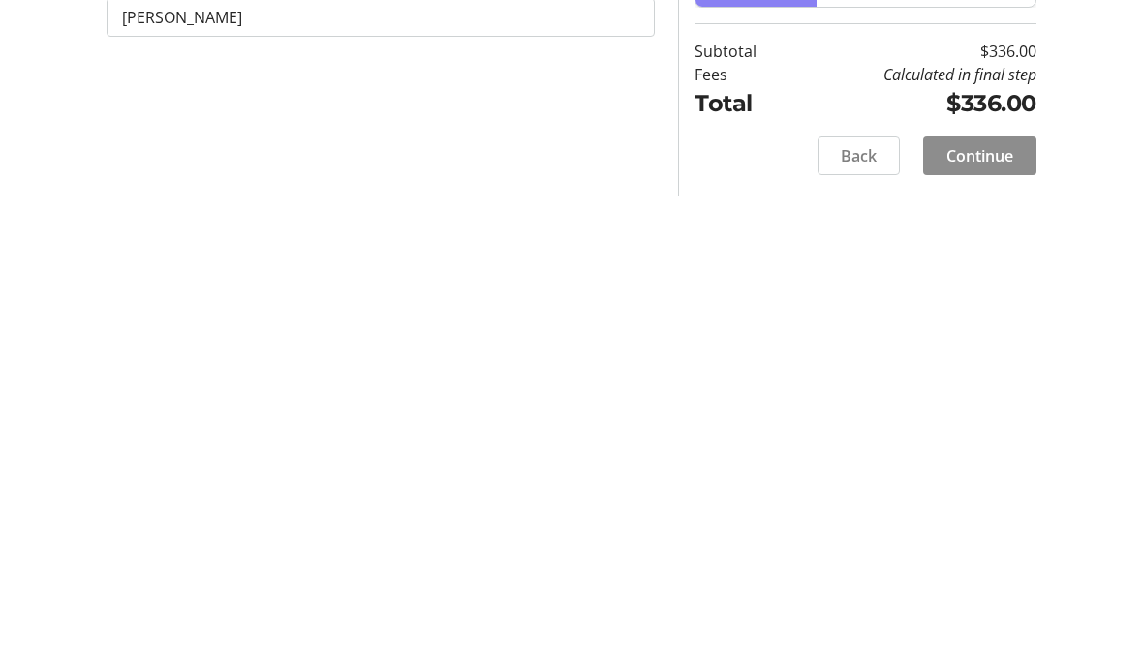
type input "11963"
click at [987, 610] on span "Continue" at bounding box center [979, 621] width 67 height 23
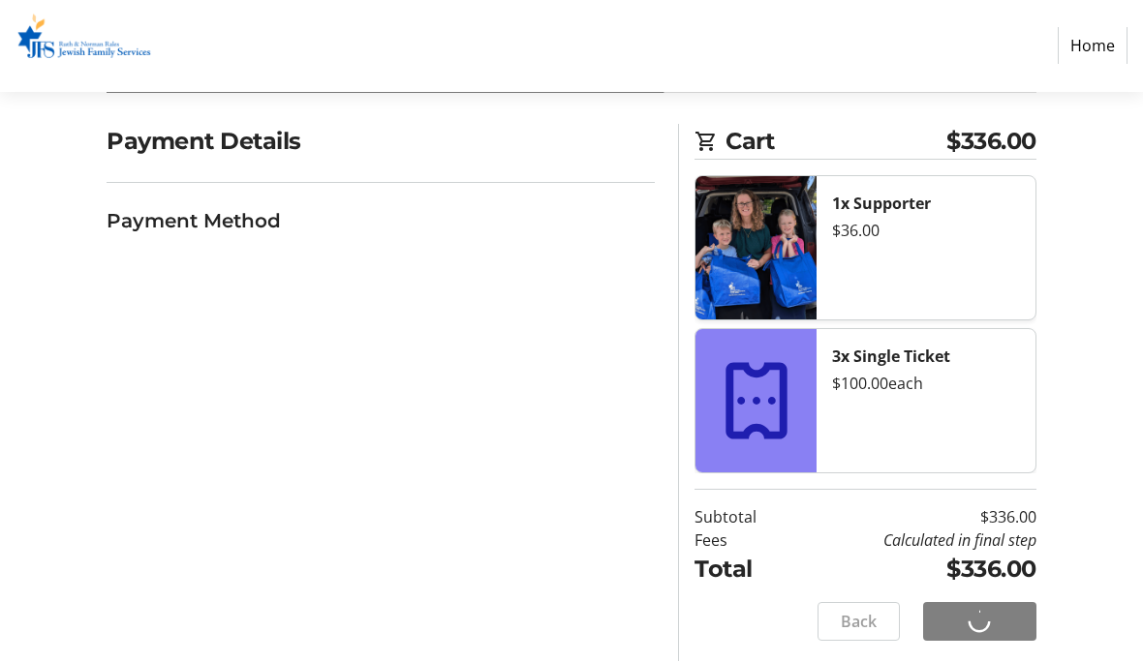
scroll to position [0, 0]
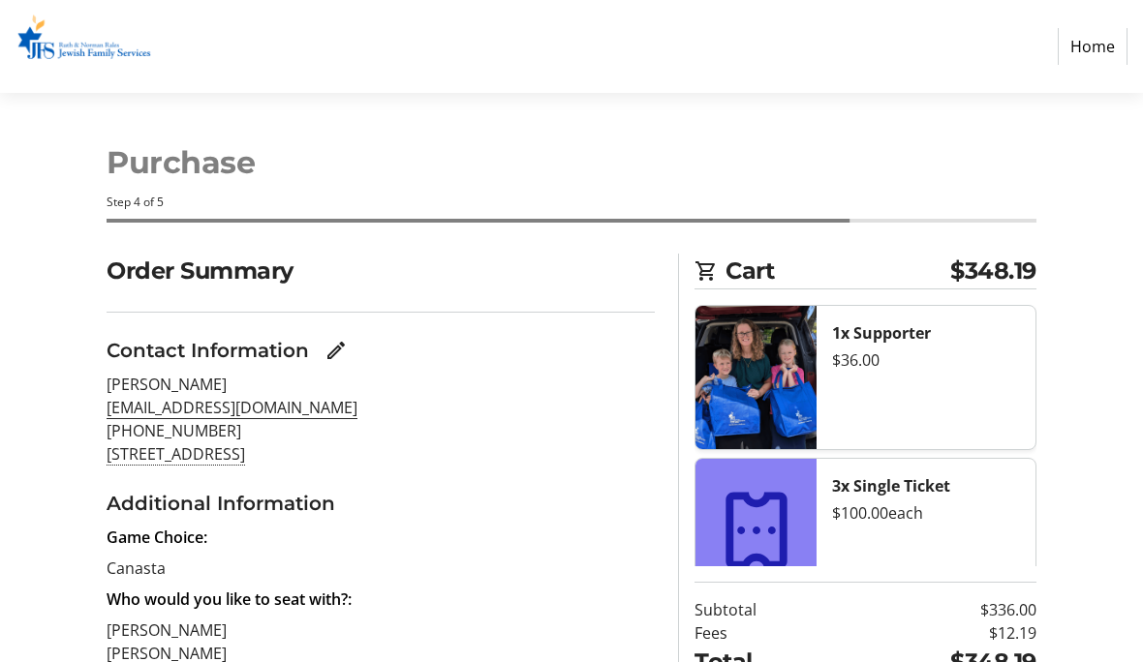
click at [921, 662] on html "Home Purchase Step 4 of 5 Cart $348.19 1x Supporter $36.00 3x Single Ticket $10…" at bounding box center [571, 460] width 1143 height 920
click at [959, 662] on html "Home Purchase Step 4 of 5 Cart $348.19 1x Supporter $36.00 3x Single Ticket $10…" at bounding box center [571, 460] width 1143 height 920
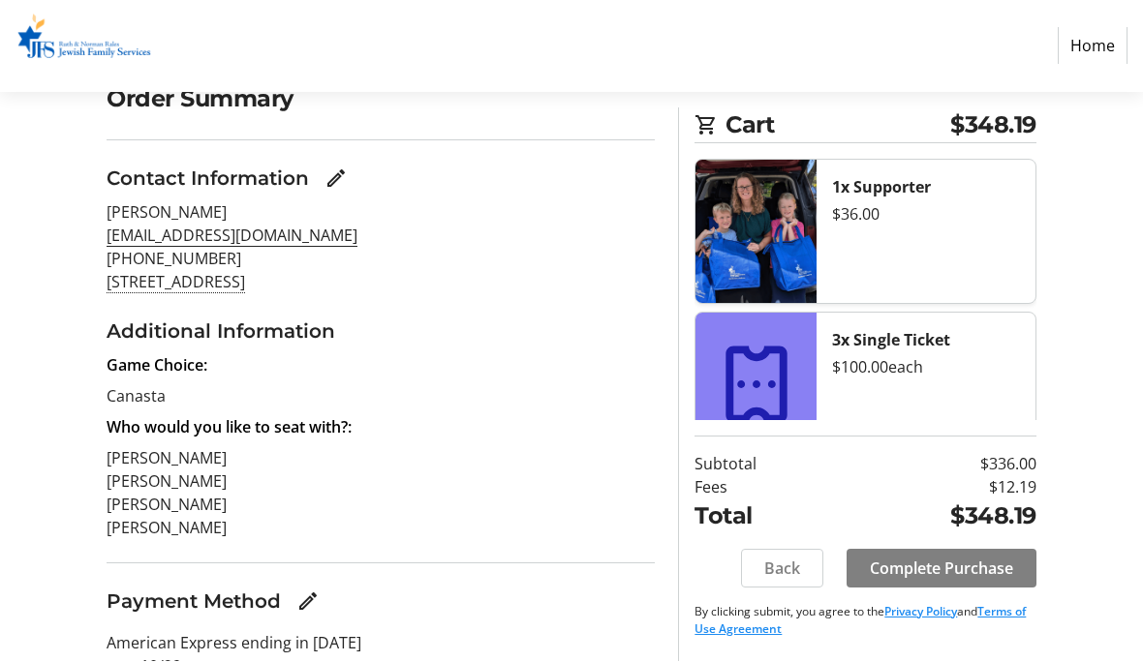
scroll to position [256, 0]
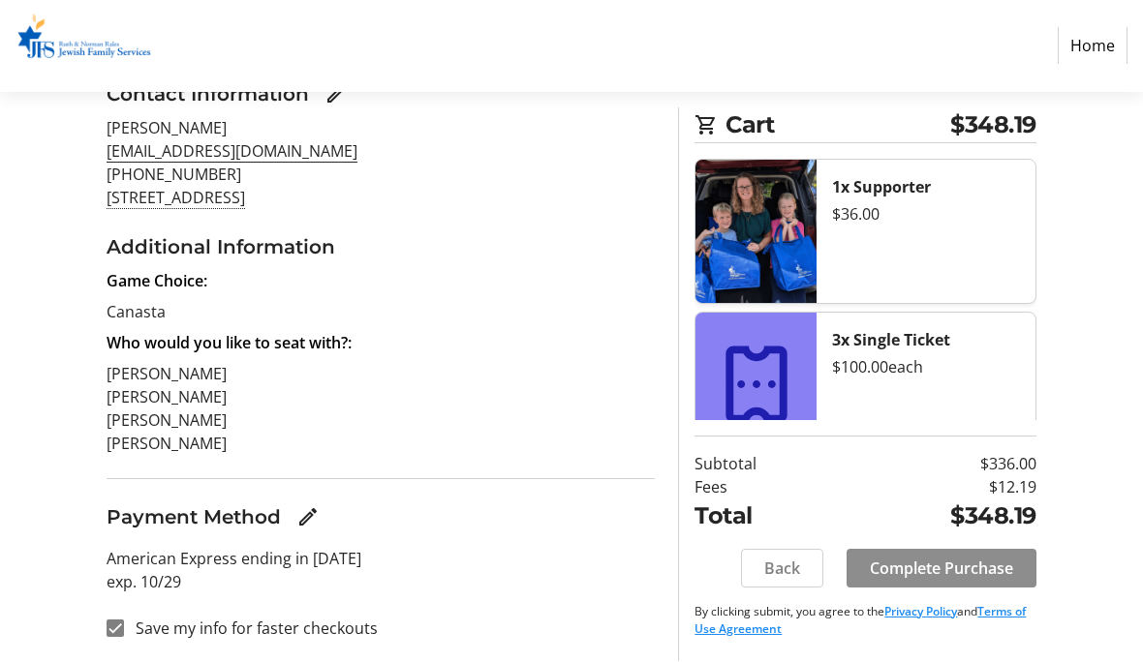
click at [1000, 587] on span at bounding box center [941, 569] width 190 height 46
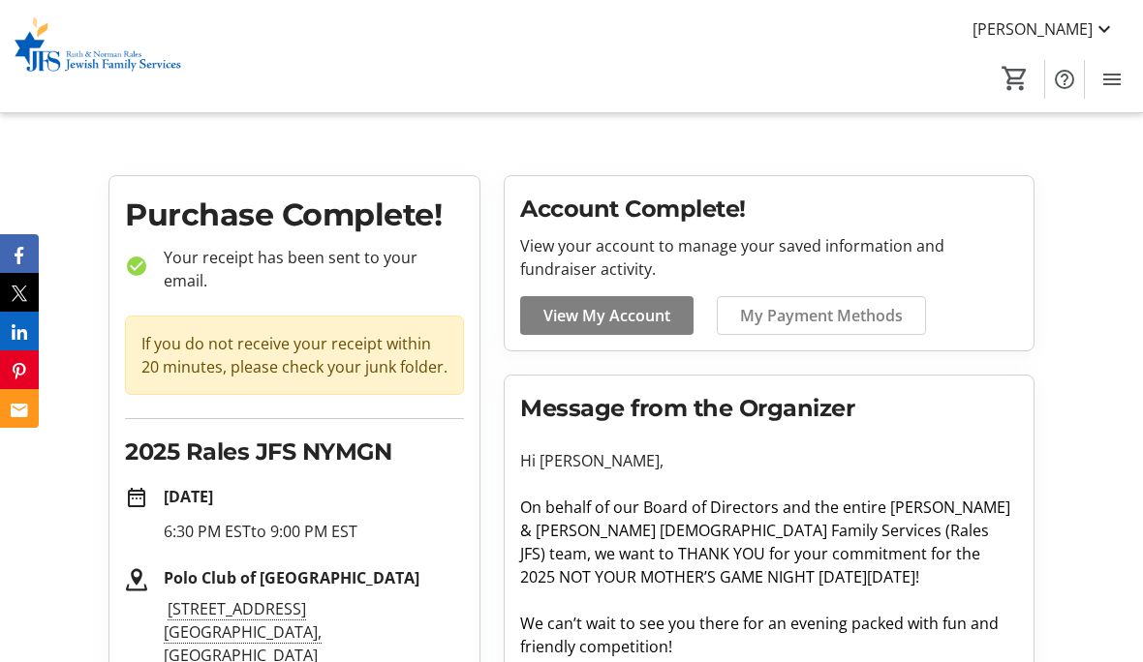
scroll to position [13, 0]
